Goal: Transaction & Acquisition: Purchase product/service

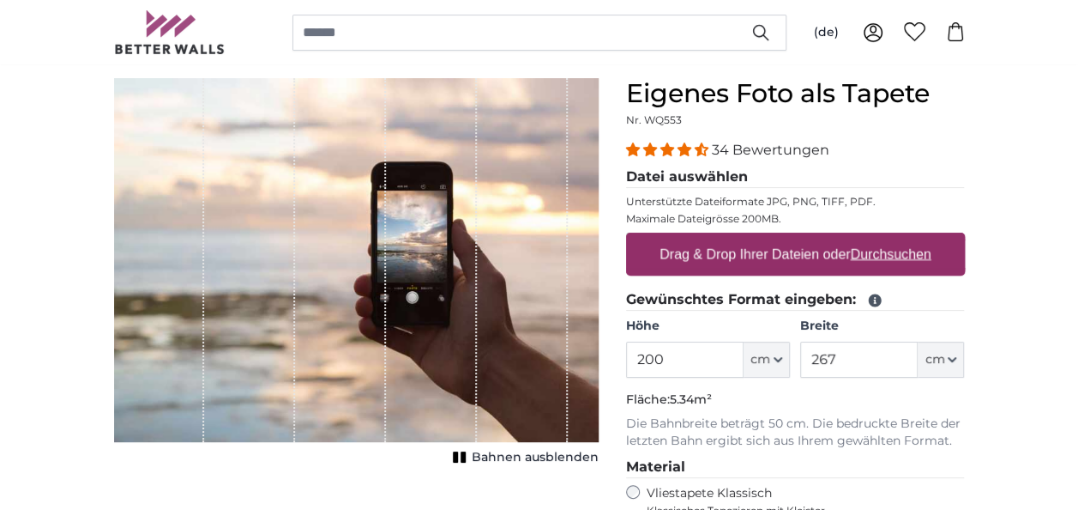
scroll to position [172, 0]
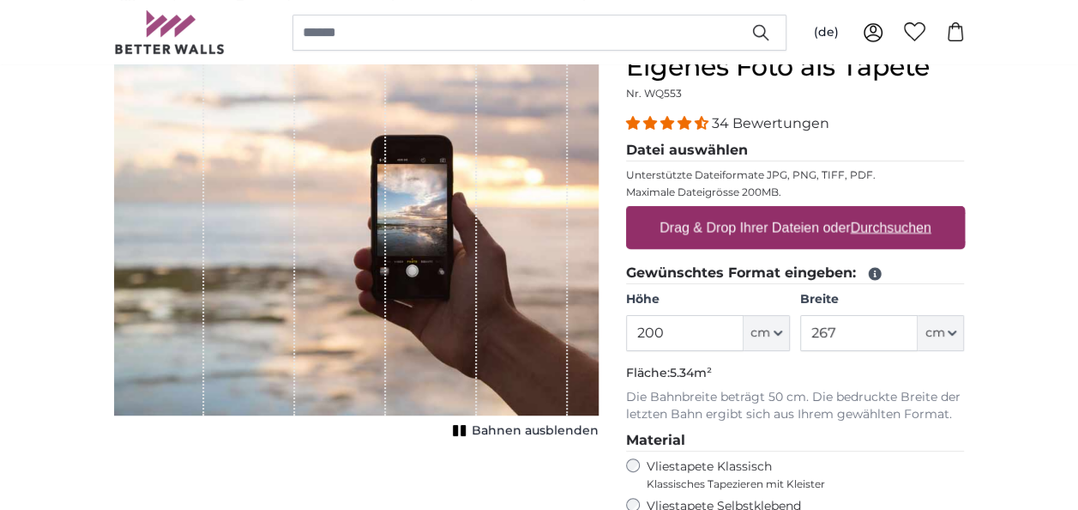
click at [909, 213] on label "Drag & Drop Ihrer Dateien oder Durchsuchen" at bounding box center [796, 227] width 286 height 34
click at [909, 211] on input "Drag & Drop Ihrer Dateien oder Durchsuchen" at bounding box center [795, 208] width 339 height 5
type input "**********"
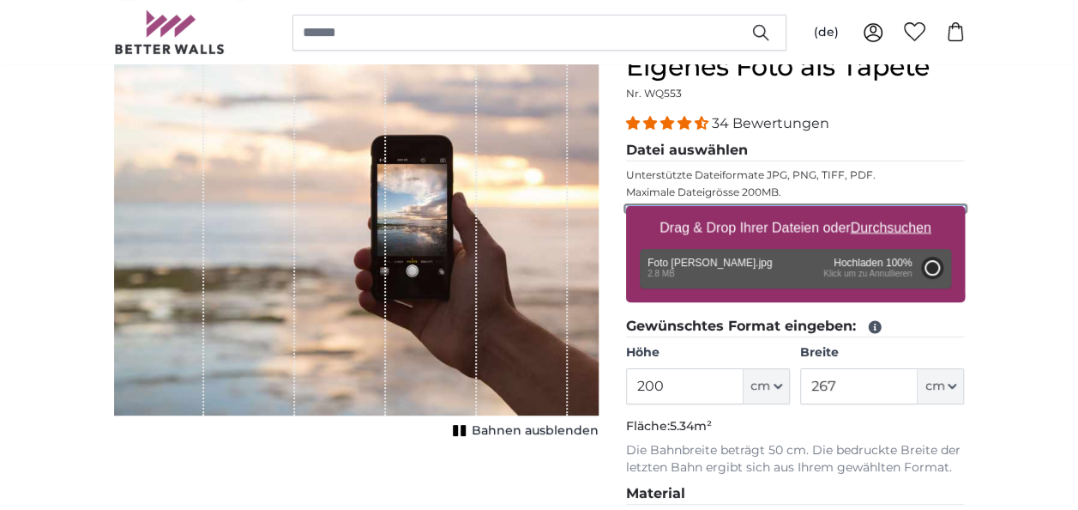
type input "266"
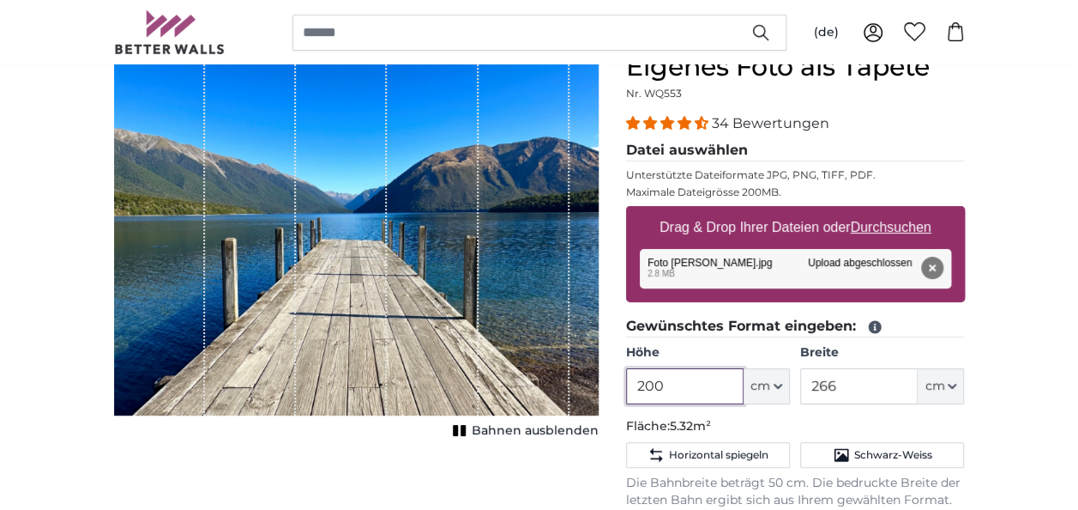
click at [671, 391] on input "200" at bounding box center [685, 386] width 118 height 36
drag, startPoint x: 671, startPoint y: 391, endPoint x: 612, endPoint y: 388, distance: 58.4
click at [615, 386] on div "Eigenes Foto als Tapete Nr. WQ553 34 Bewertungen Datei auswählen Unterstützte D…" at bounding box center [795, 480] width 366 height 859
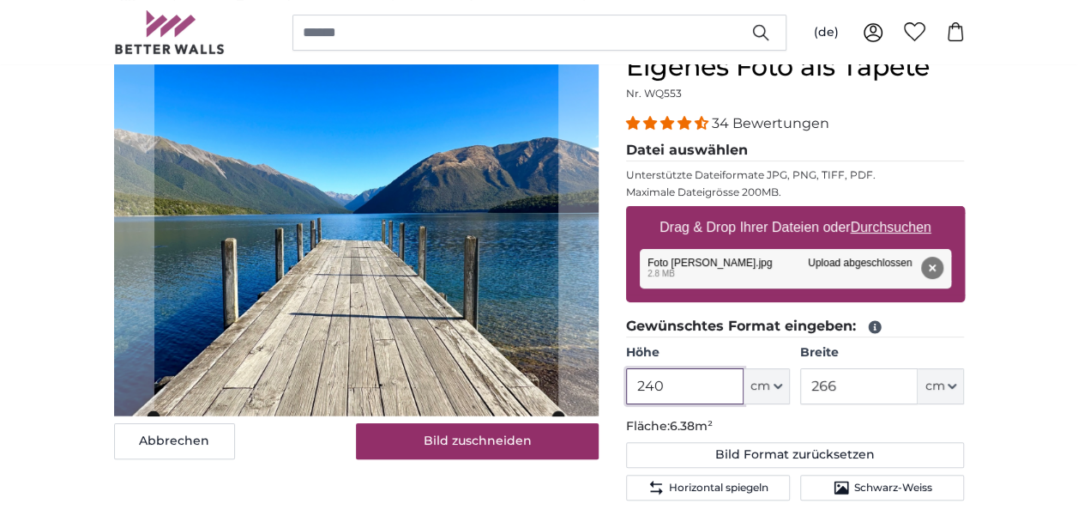
type input "240"
drag, startPoint x: 853, startPoint y: 386, endPoint x: 774, endPoint y: 377, distance: 79.4
click at [787, 381] on div "Höhe 240 ft cm Centimeter (cm) Inches (inch) Feet (ft. in.) Breite 266 ft cm Ce…" at bounding box center [795, 374] width 339 height 60
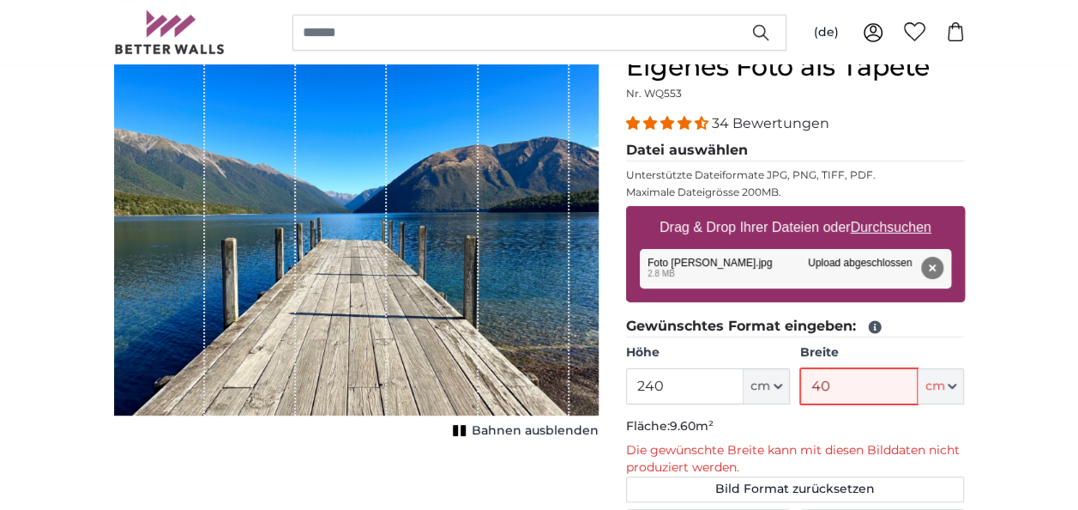
type input "4"
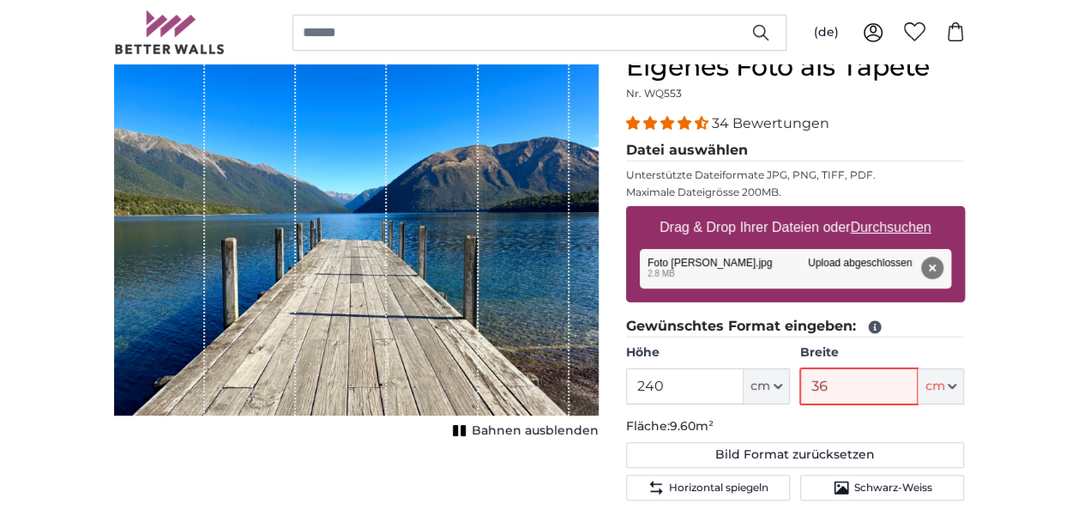
type input "363"
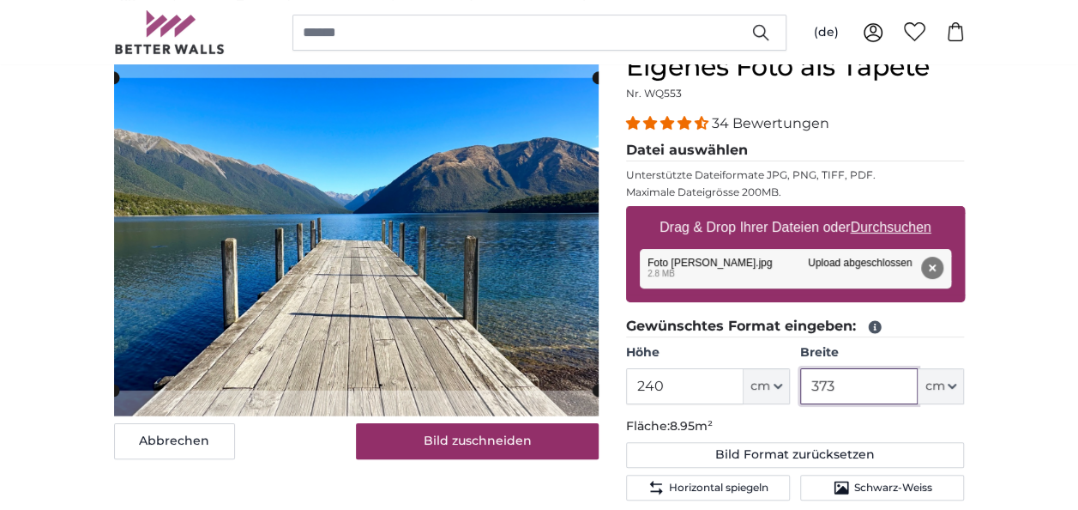
type input "373"
drag, startPoint x: 673, startPoint y: 380, endPoint x: 607, endPoint y: 386, distance: 66.3
click at [607, 386] on product-detail "Abbrechen Bild zuschneiden Bahnen ausblenden Eigenes Foto als Tapete Nr. WQ553 …" at bounding box center [539, 483] width 878 height 919
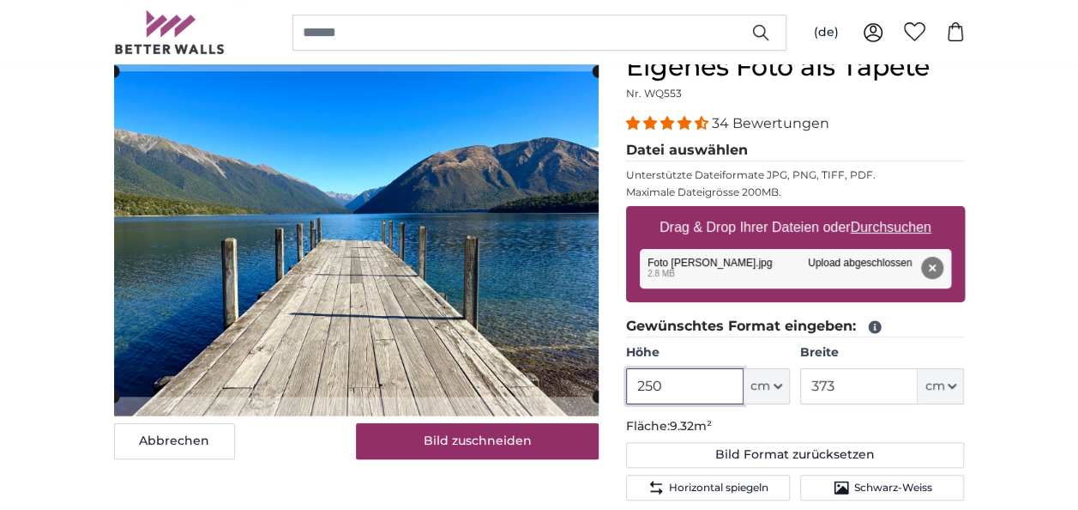
type input "250"
drag, startPoint x: 842, startPoint y: 388, endPoint x: 794, endPoint y: 391, distance: 48.2
click at [794, 391] on div "Höhe 250 ft cm Centimeter (cm) Inches (inch) Feet (ft. in.) Breite 373 ft cm Ce…" at bounding box center [795, 374] width 339 height 60
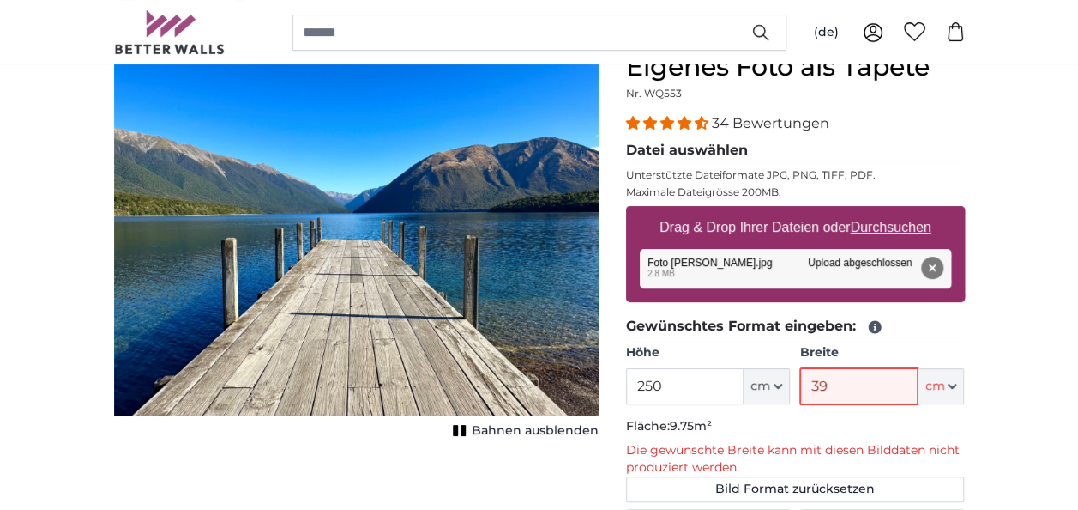
type input "3"
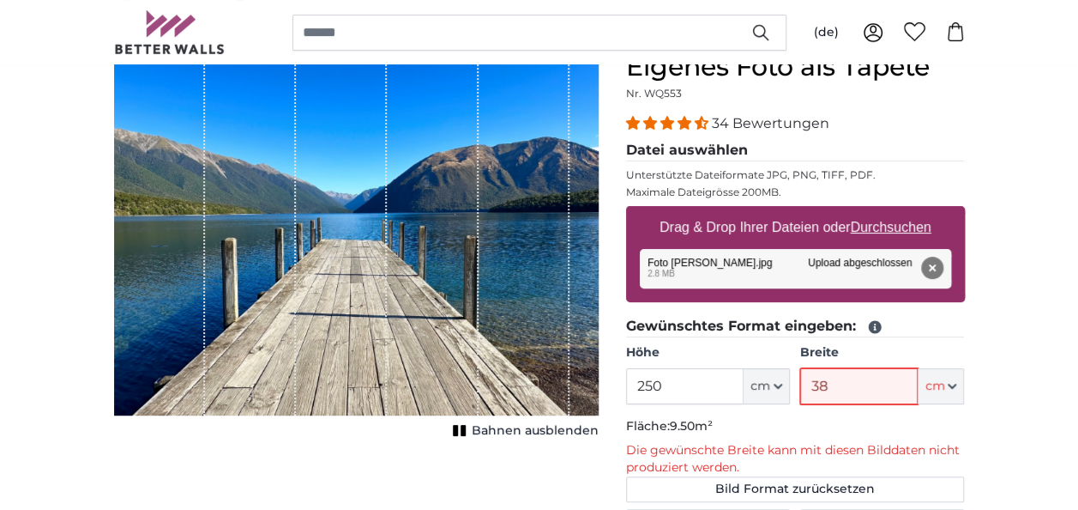
type input "3"
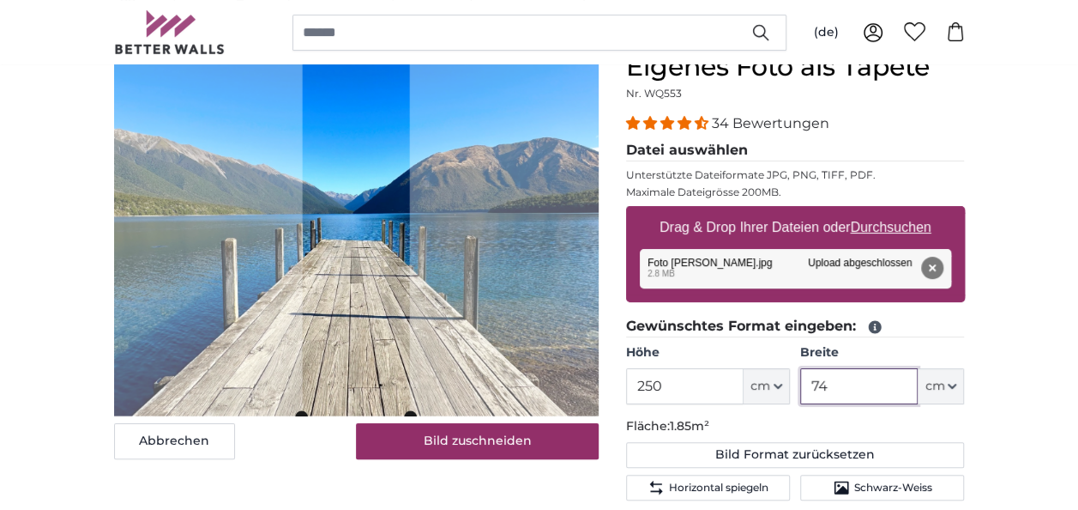
drag, startPoint x: 830, startPoint y: 383, endPoint x: 786, endPoint y: 378, distance: 44.8
click at [786, 378] on div "Höhe 250 ft cm Centimeter (cm) Inches (inch) Feet (ft. in.) Breite 74 ft cm Cen…" at bounding box center [795, 374] width 339 height 60
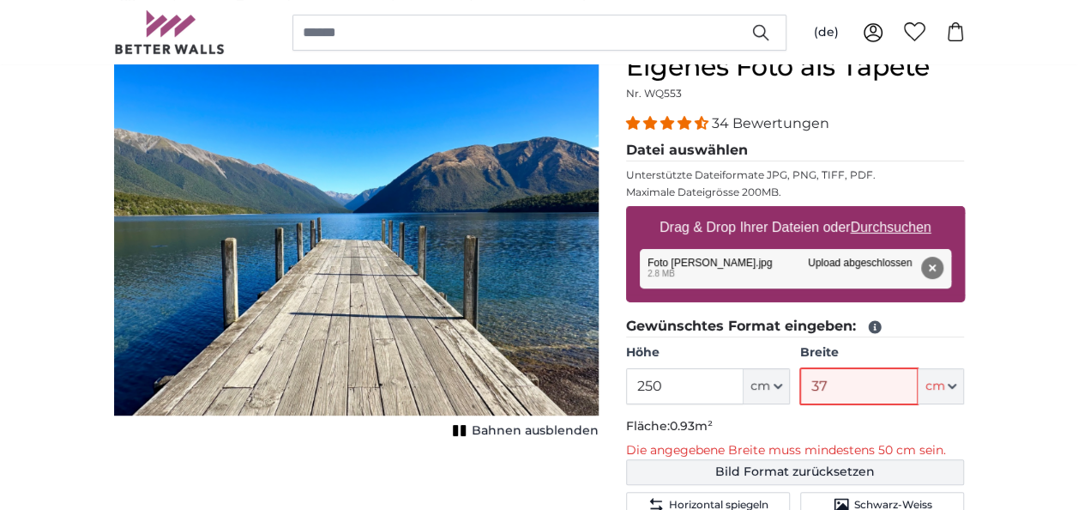
type input "373"
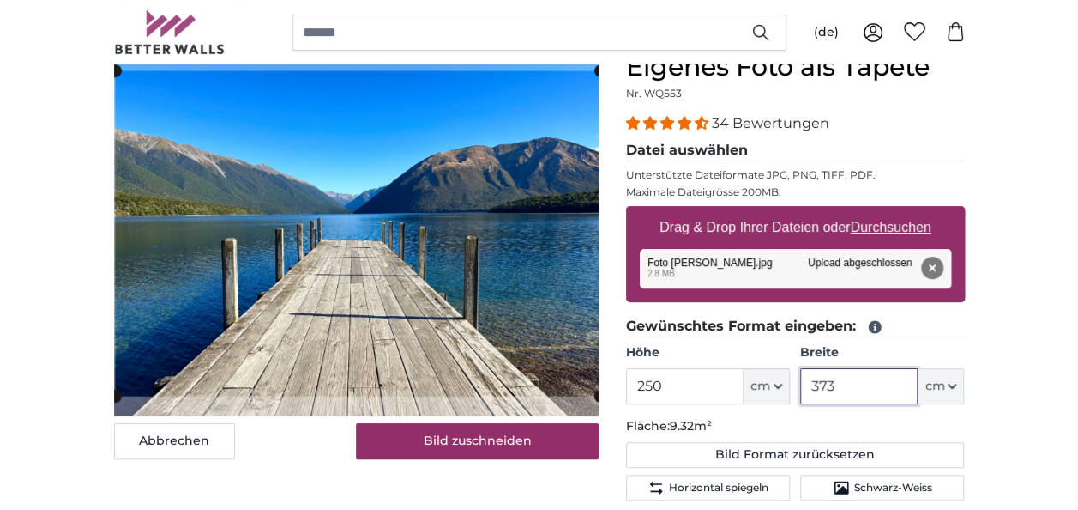
click at [407, 321] on cropper-handle at bounding box center [357, 232] width 485 height 325
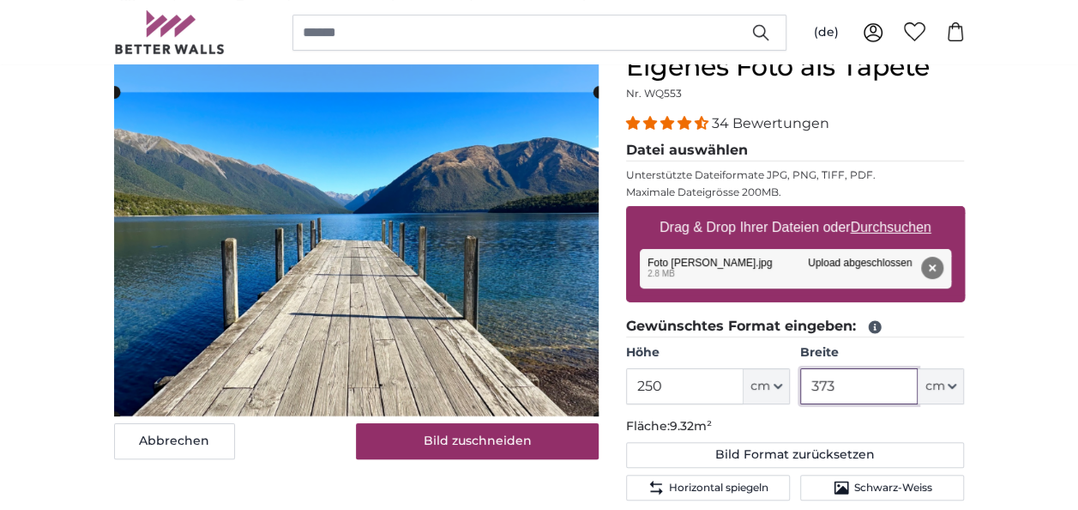
click at [348, 425] on div "Abbrechen Bild zuschneiden" at bounding box center [356, 254] width 485 height 407
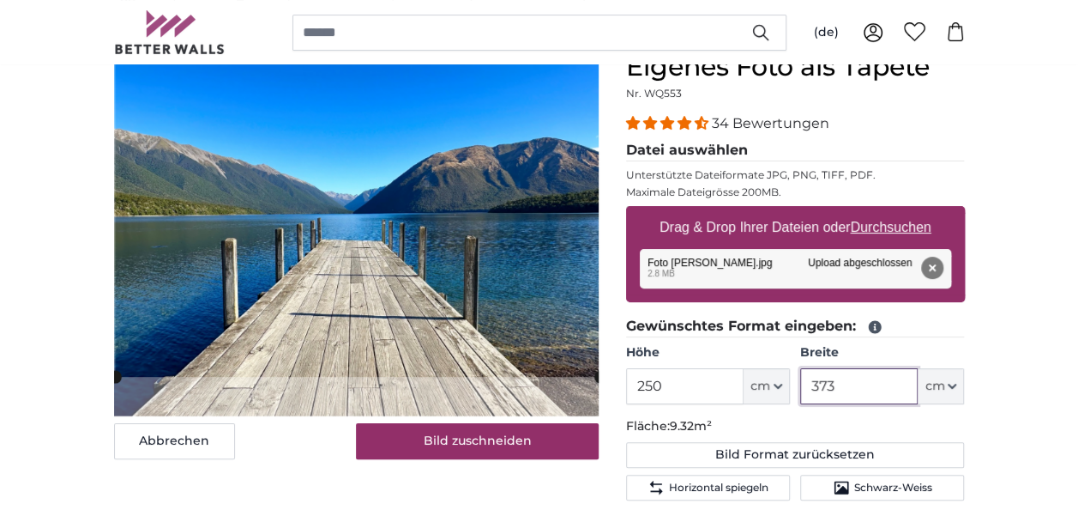
click at [499, 337] on cropper-handle at bounding box center [357, 213] width 485 height 325
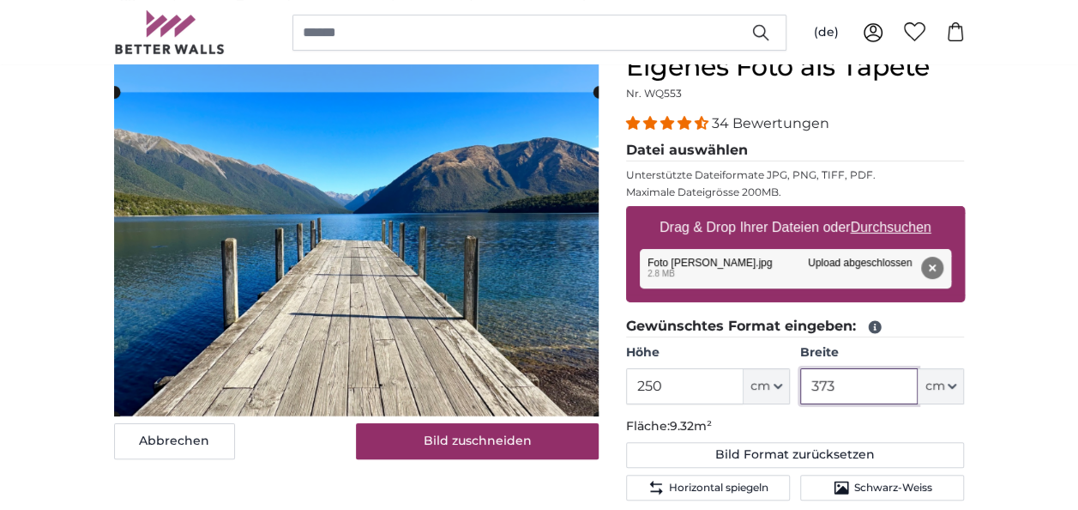
click at [384, 381] on cropper-handle at bounding box center [356, 254] width 485 height 325
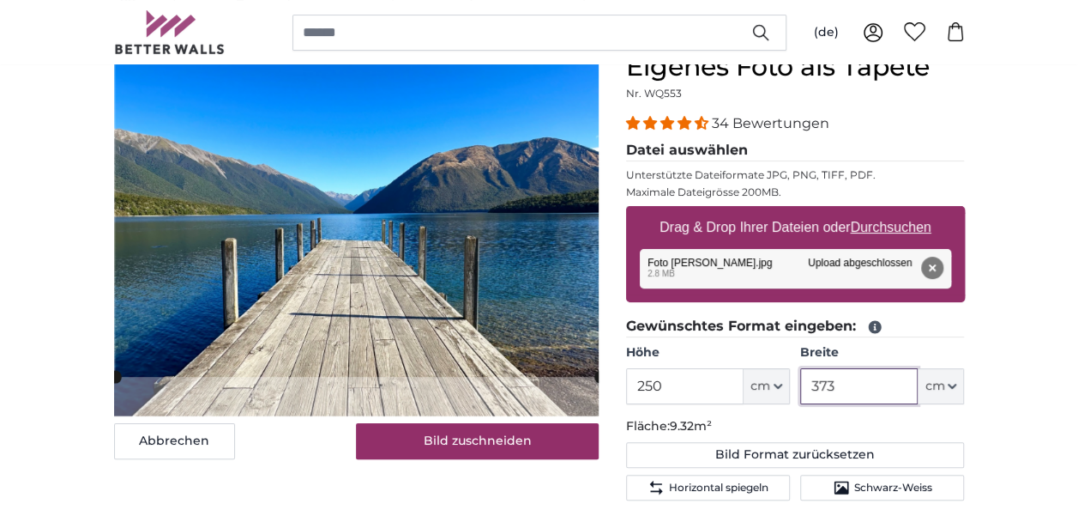
click at [455, 300] on cropper-handle at bounding box center [357, 213] width 485 height 325
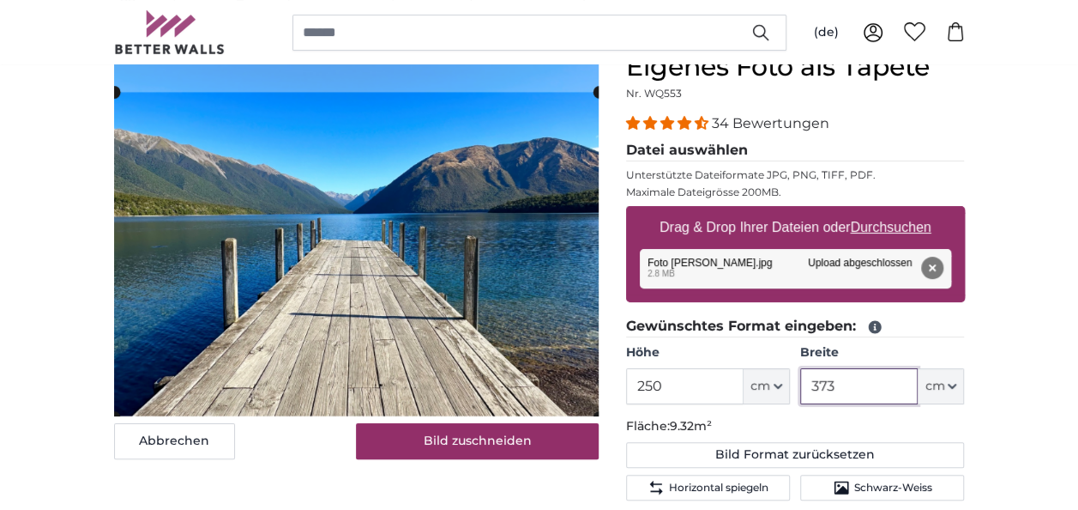
click at [417, 453] on div "Abbrechen Bild zuschneiden" at bounding box center [356, 254] width 485 height 407
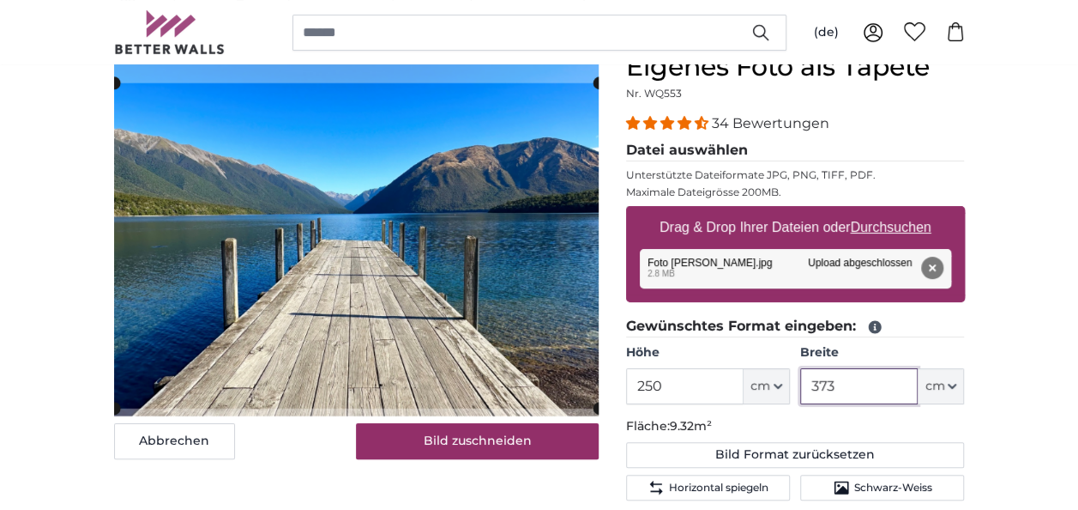
click at [421, 352] on cropper-handle at bounding box center [356, 245] width 485 height 325
click at [419, 348] on cropper-handle at bounding box center [356, 243] width 485 height 325
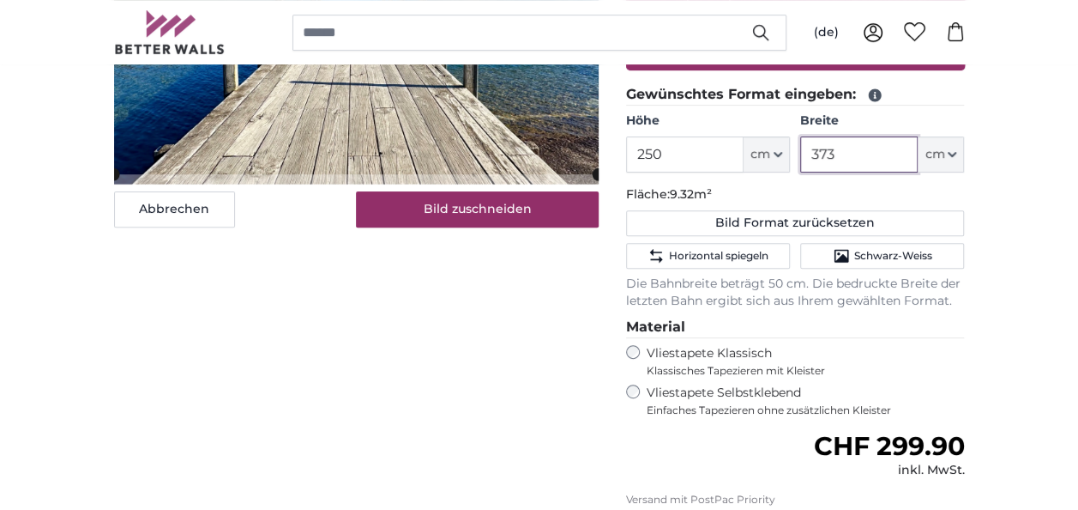
scroll to position [429, 0]
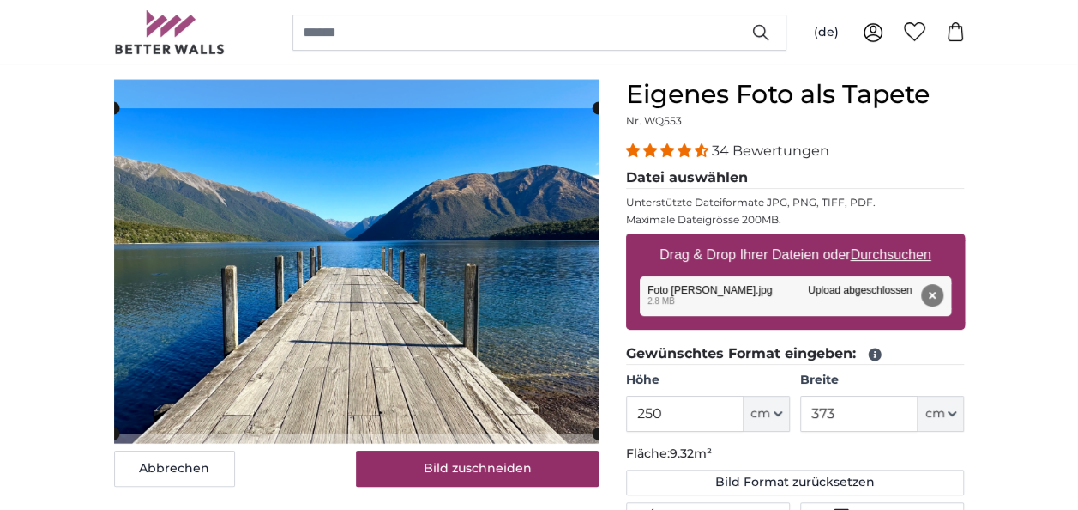
scroll to position [172, 0]
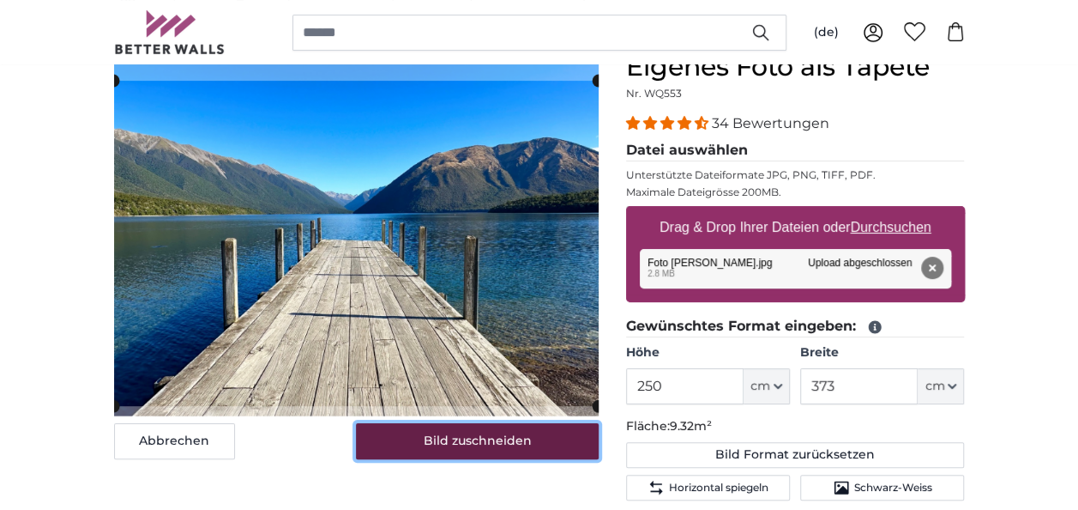
click at [460, 449] on button "Bild zuschneiden" at bounding box center [477, 441] width 243 height 36
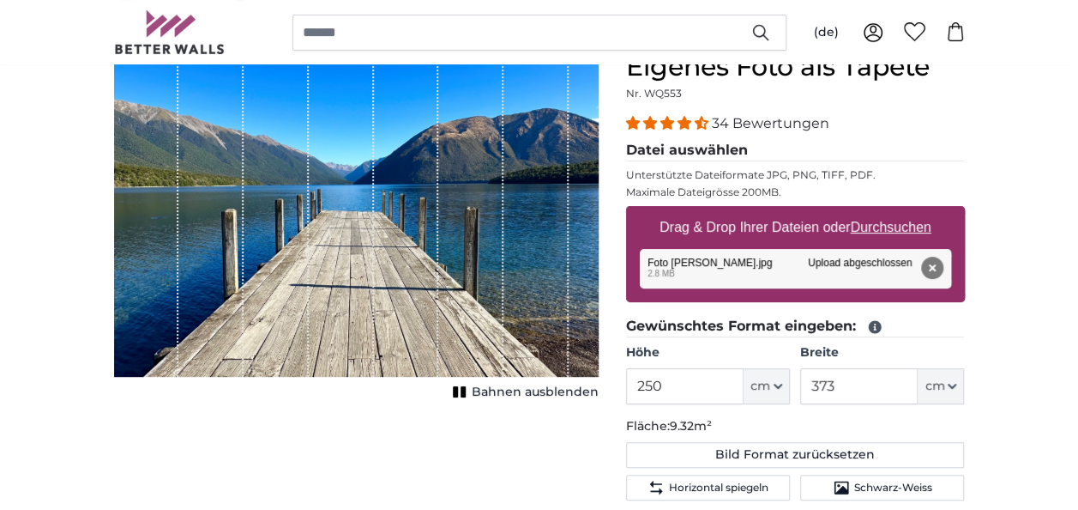
click at [456, 279] on div "1 of 1" at bounding box center [470, 213] width 65 height 325
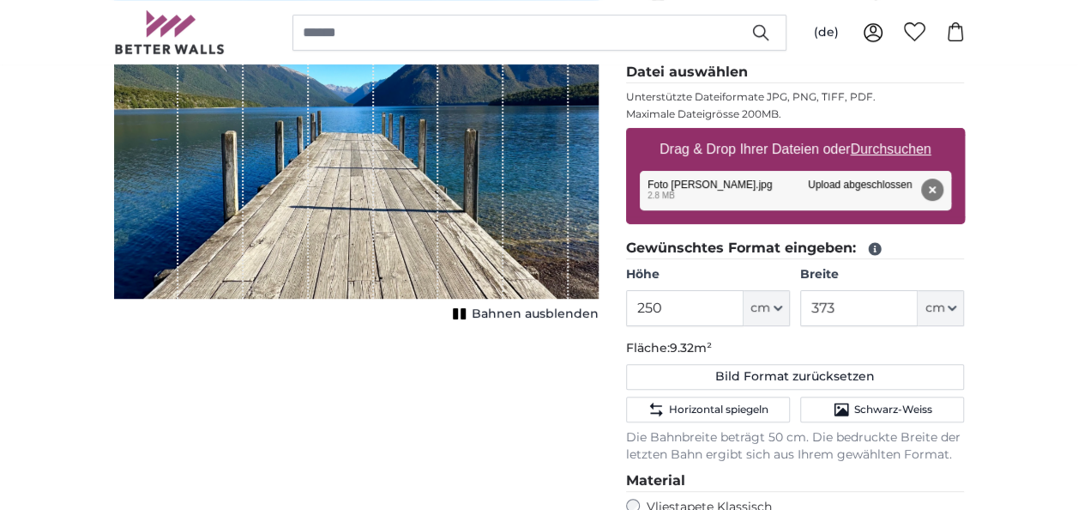
scroll to position [257, 0]
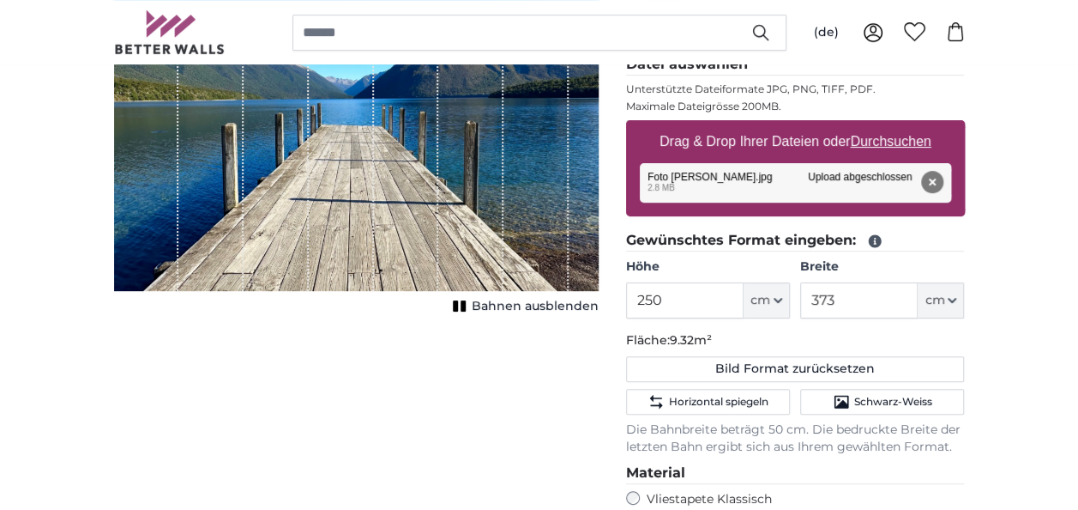
click at [518, 307] on span "Bahnen ausblenden" at bounding box center [535, 306] width 127 height 17
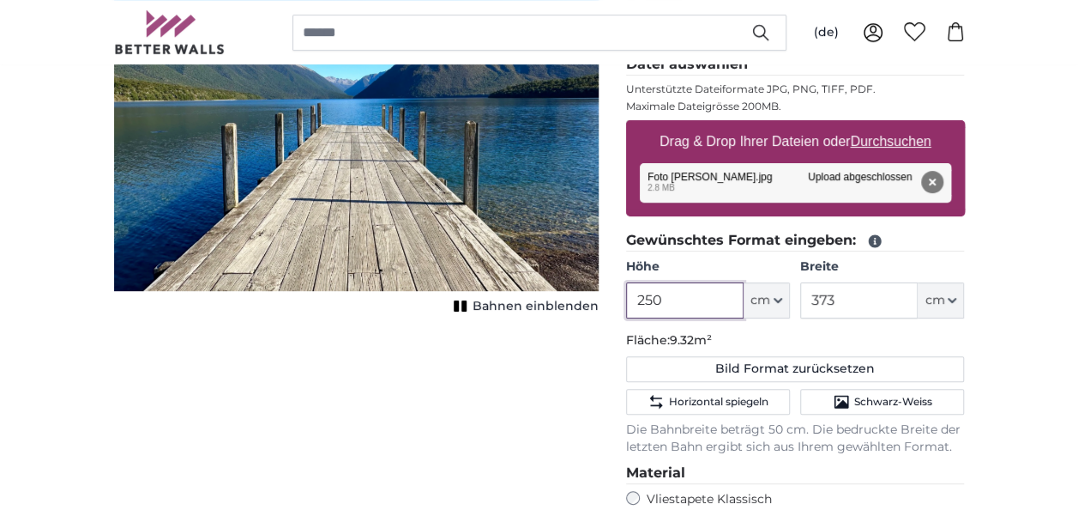
click at [703, 299] on input "250" at bounding box center [685, 300] width 118 height 36
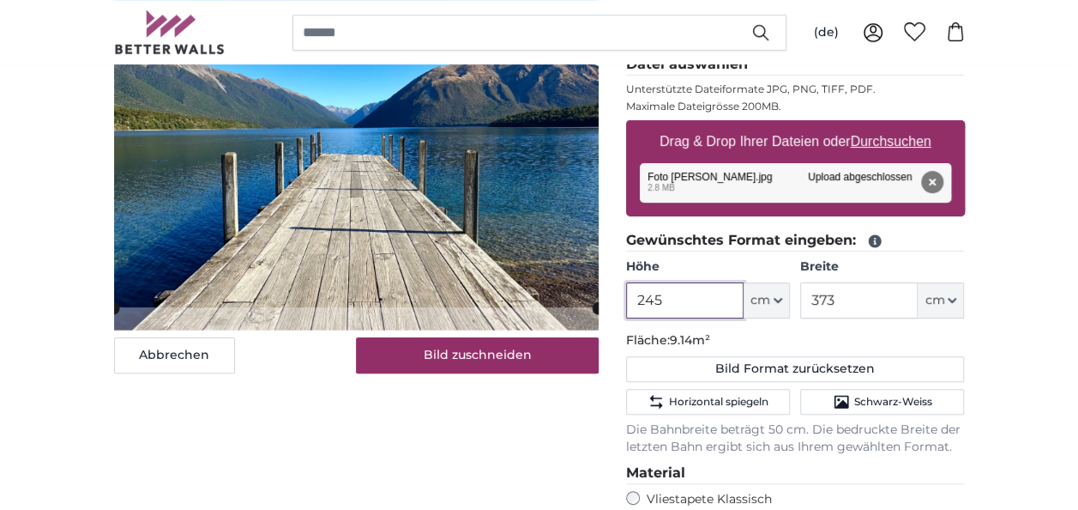
type input "245"
drag, startPoint x: 861, startPoint y: 299, endPoint x: 758, endPoint y: 290, distance: 103.3
click at [758, 290] on div "Höhe 245 ft cm Centimeter (cm) Inches (inch) Feet (ft. in.) Breite 373 ft cm Ce…" at bounding box center [795, 288] width 339 height 60
type input "3"
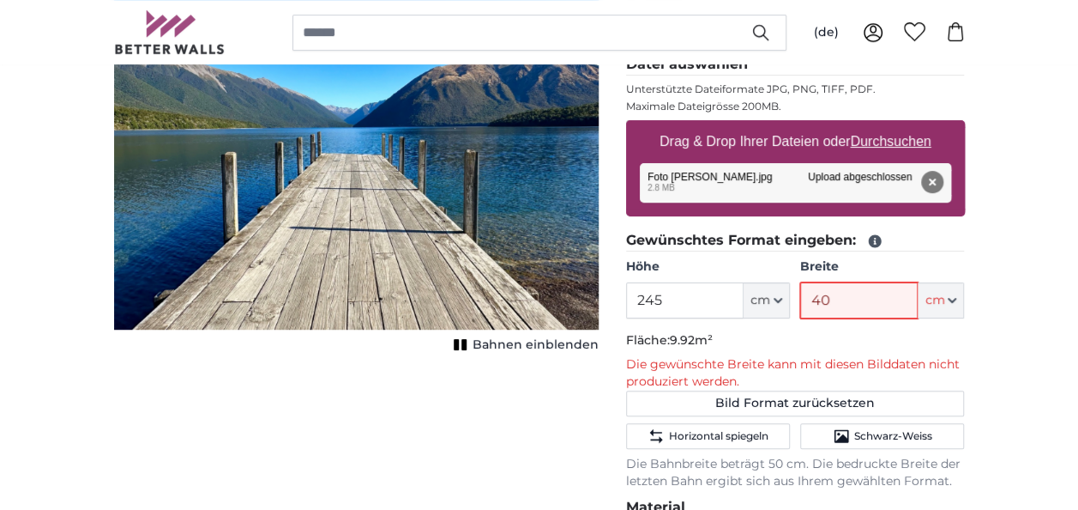
type input "4"
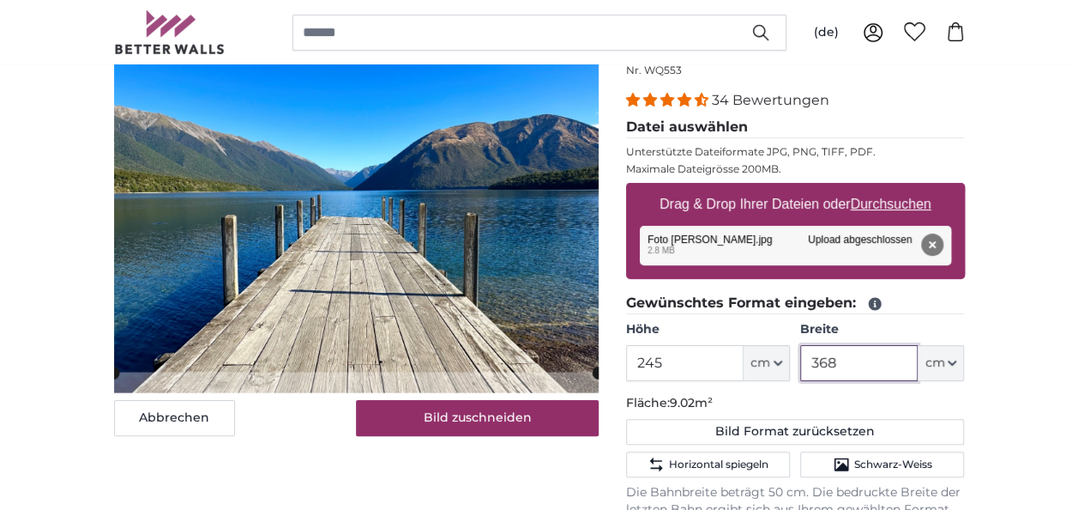
scroll to position [172, 0]
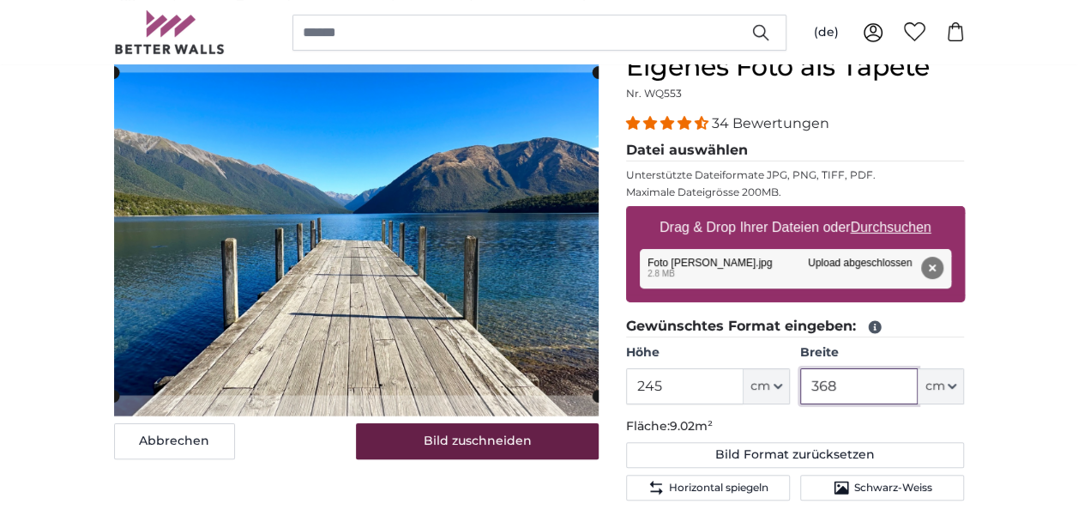
type input "368"
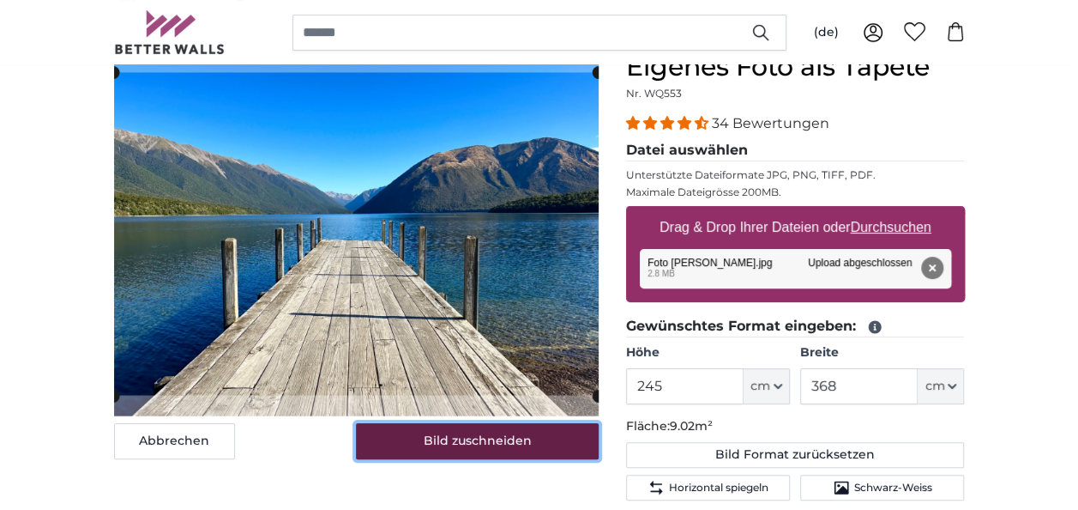
click at [451, 439] on button "Bild zuschneiden" at bounding box center [477, 441] width 243 height 36
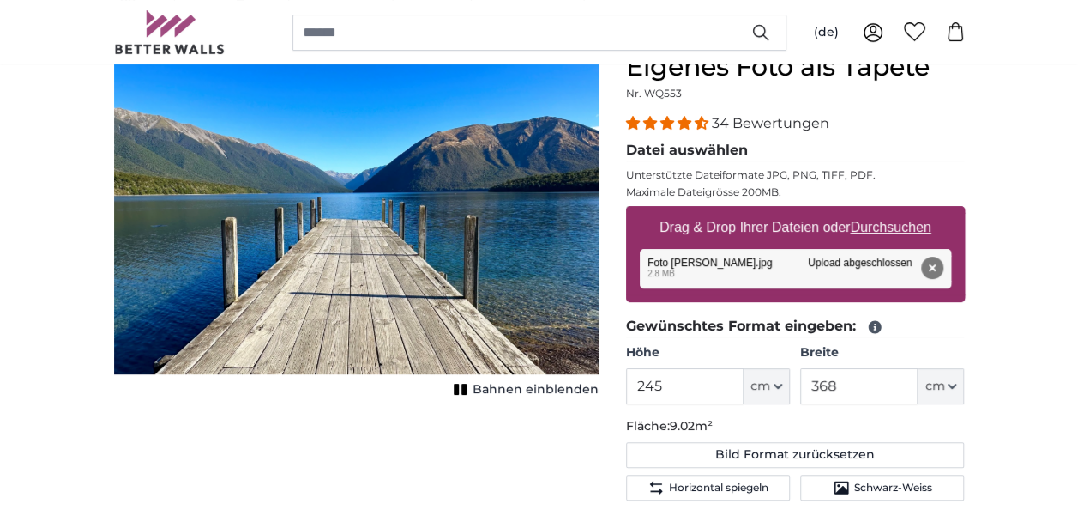
click at [518, 391] on span "Bahnen einblenden" at bounding box center [536, 389] width 126 height 17
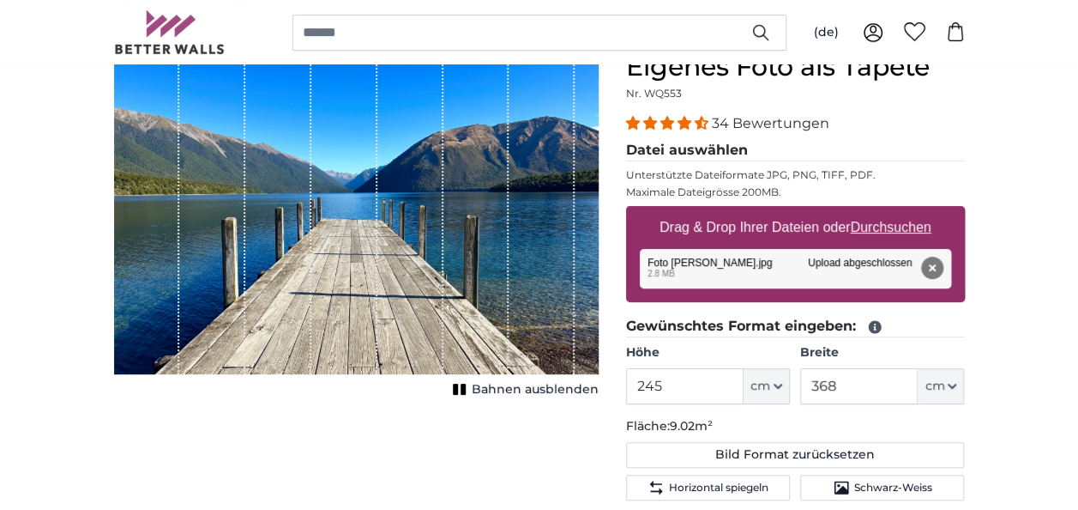
click at [518, 391] on span "Bahnen ausblenden" at bounding box center [535, 389] width 127 height 17
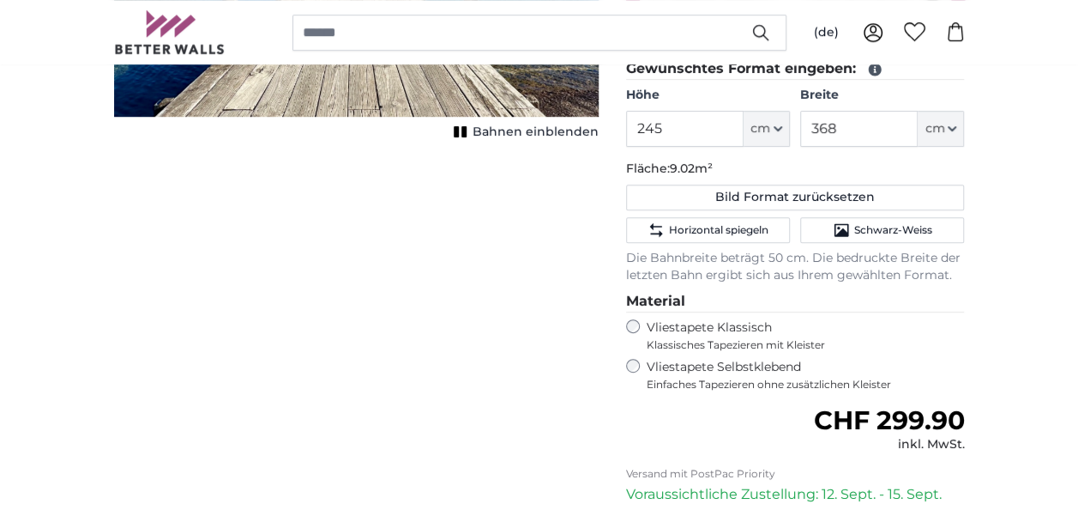
scroll to position [686, 0]
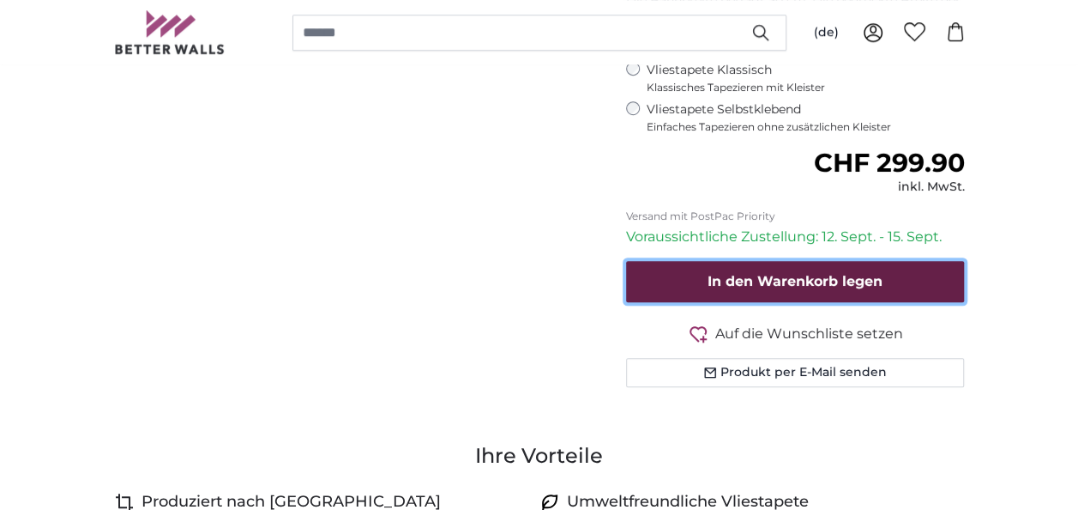
click at [724, 278] on span "In den Warenkorb legen" at bounding box center [795, 281] width 175 height 16
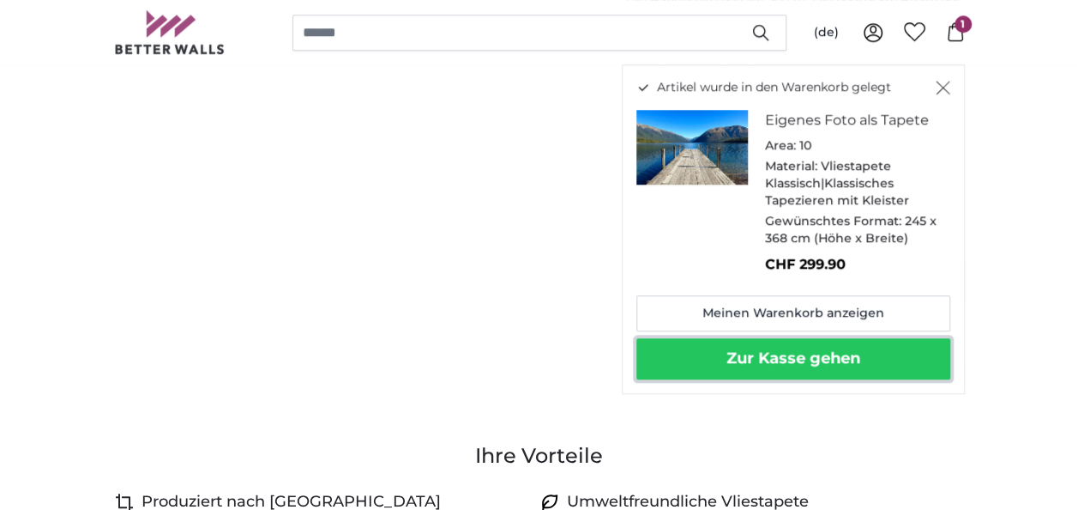
click at [738, 362] on button "Zur Kasse gehen" at bounding box center [793, 358] width 314 height 41
